Goal: Book appointment/travel/reservation

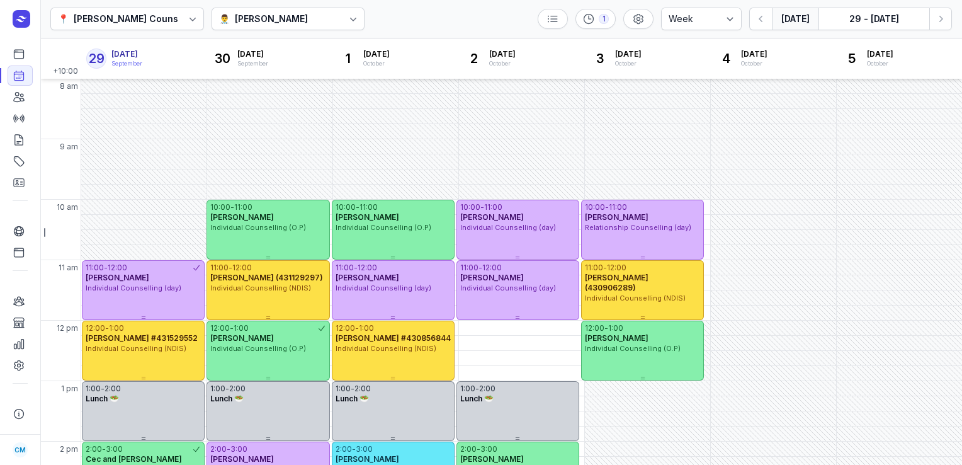
select select "week"
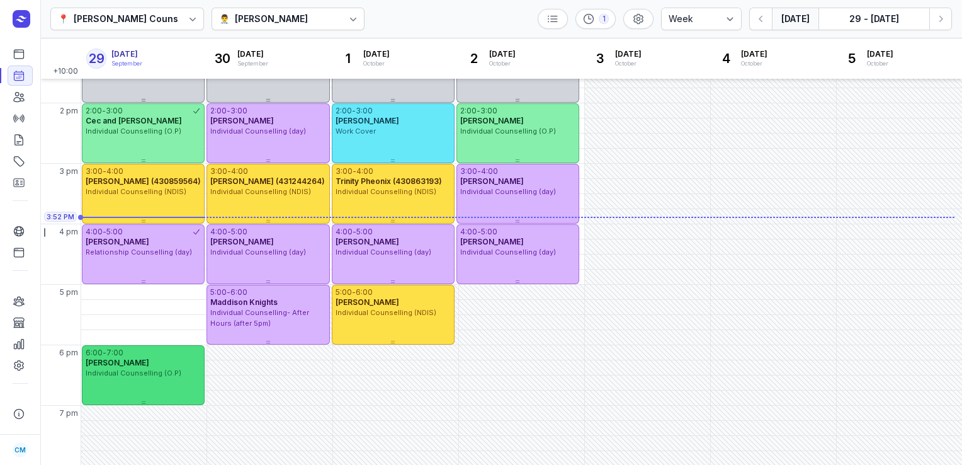
click at [162, 363] on div "[PERSON_NAME]" at bounding box center [143, 363] width 115 height 10
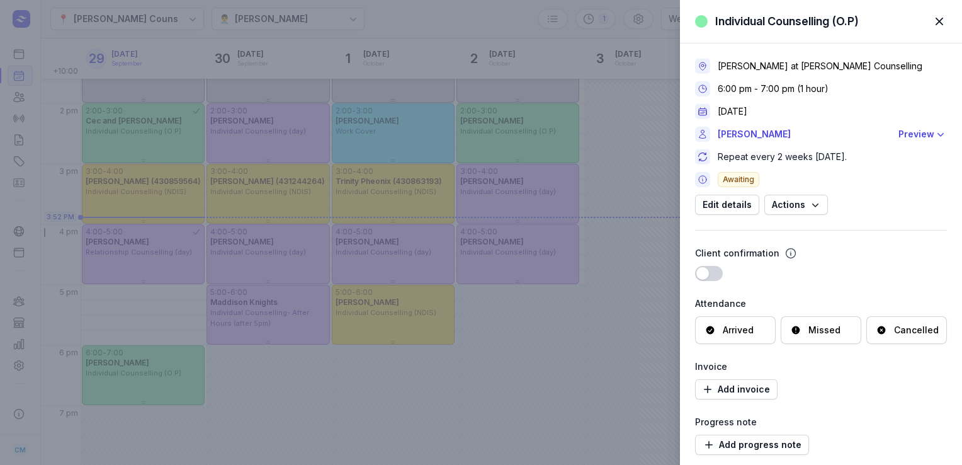
click at [902, 331] on div "Cancelled" at bounding box center [916, 330] width 45 height 13
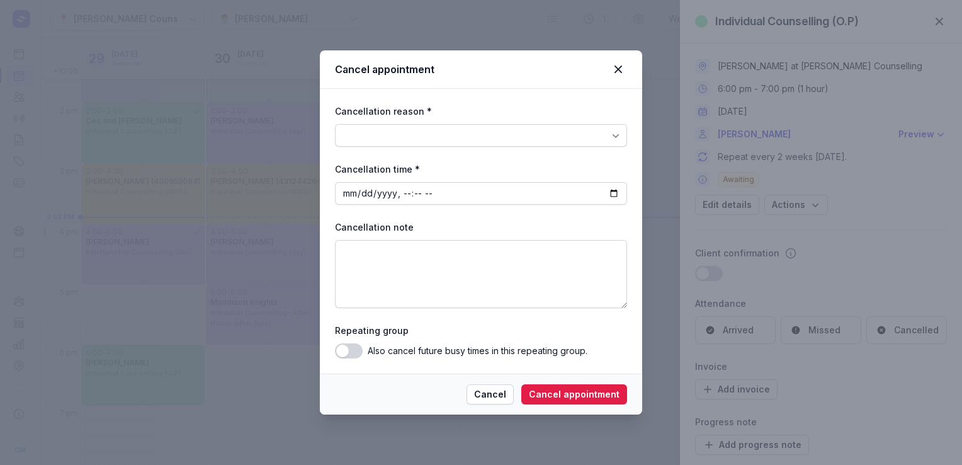
click at [614, 140] on icon at bounding box center [615, 135] width 13 height 13
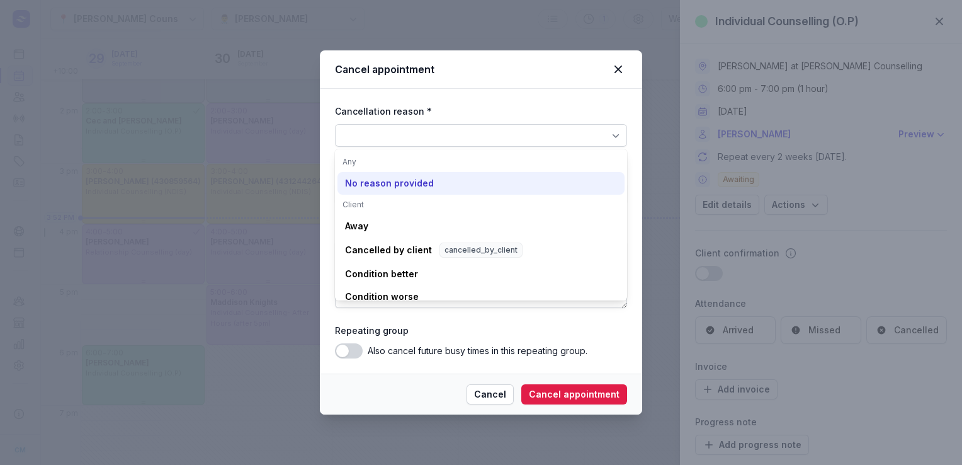
click at [428, 182] on div "No reason provided" at bounding box center [480, 183] width 287 height 23
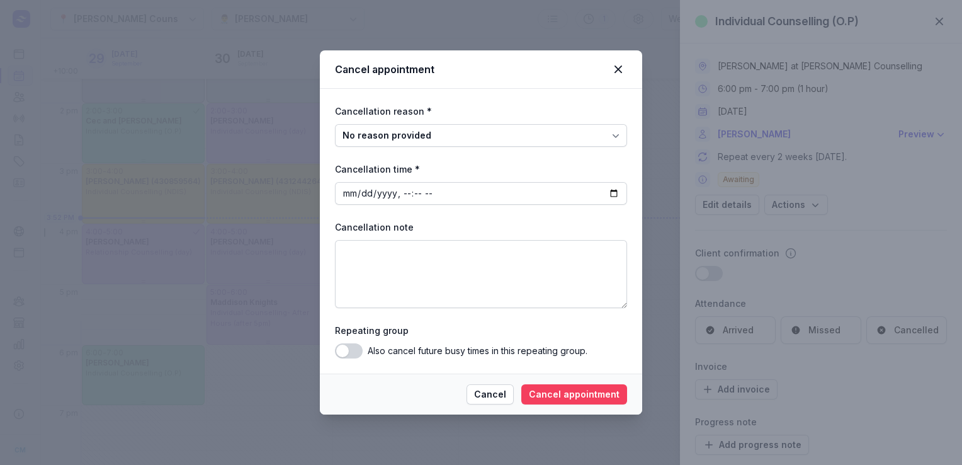
click at [541, 395] on span "Cancel appointment" at bounding box center [574, 394] width 91 height 15
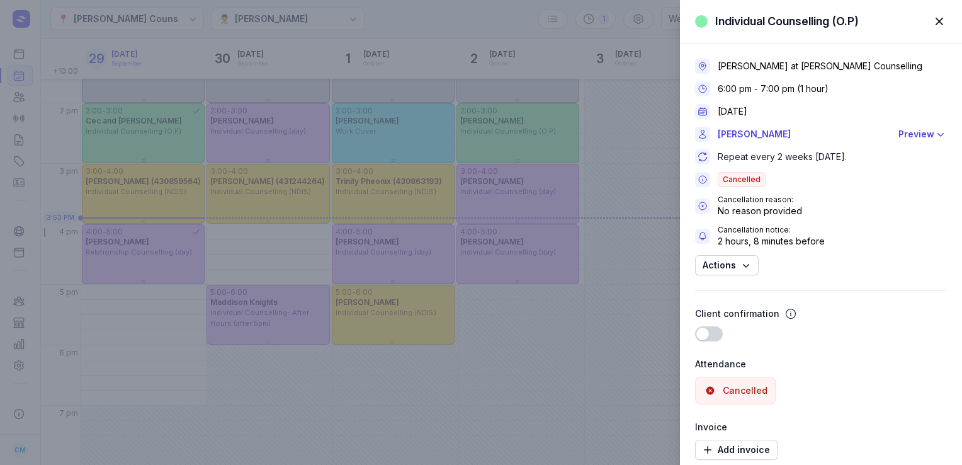
click at [426, 26] on div "Individual Counselling (O.P) Close panel [PERSON_NAME] at [PERSON_NAME] Counsel…" at bounding box center [481, 232] width 962 height 465
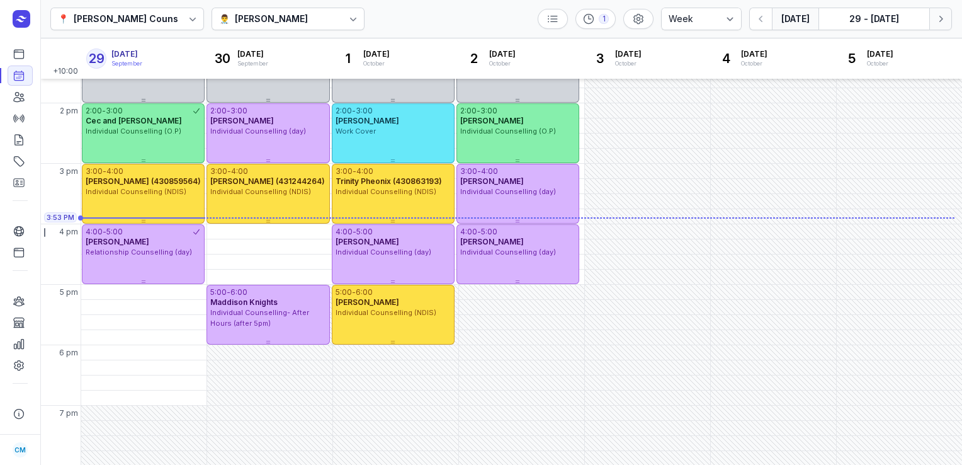
click at [941, 22] on icon "button" at bounding box center [940, 19] width 13 height 13
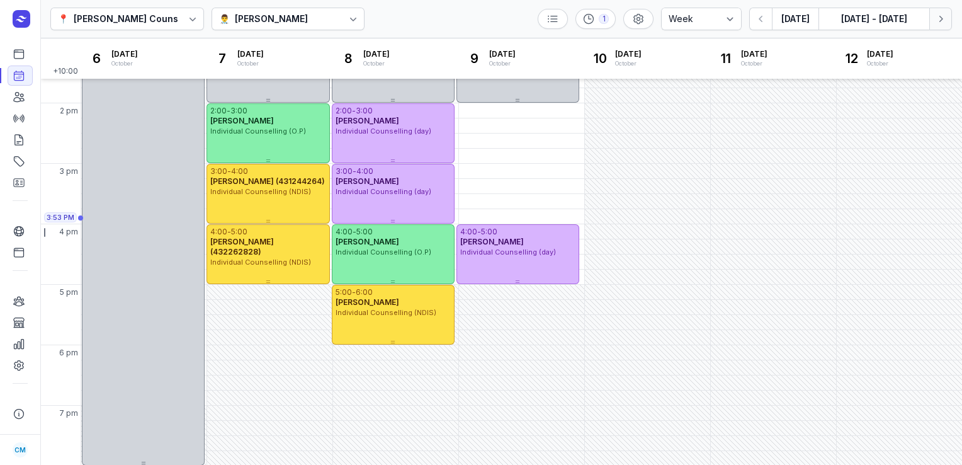
click at [941, 22] on icon "button" at bounding box center [940, 19] width 13 height 13
